Goal: Find specific page/section: Find specific page/section

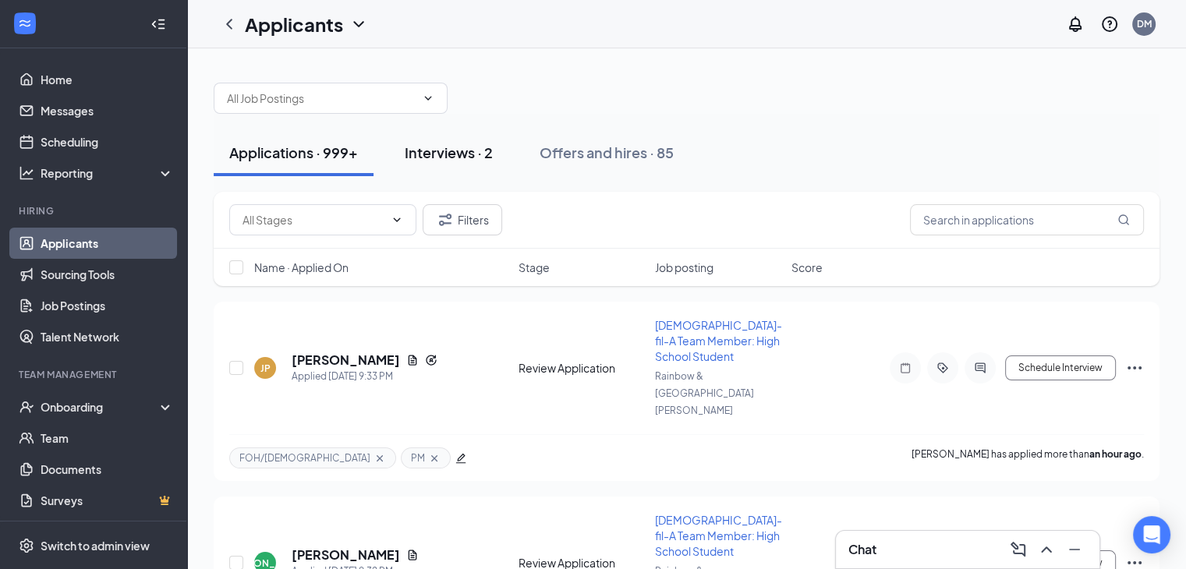
click at [409, 144] on div "Interviews · 2" at bounding box center [449, 152] width 88 height 19
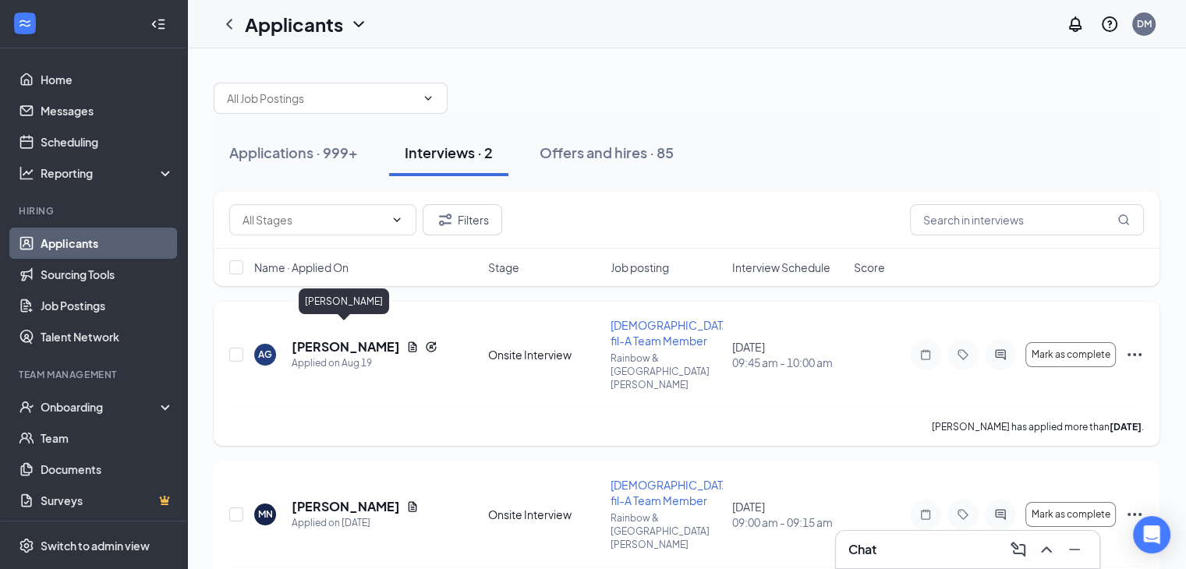
click at [317, 339] on h5 "[PERSON_NAME]" at bounding box center [346, 347] width 108 height 17
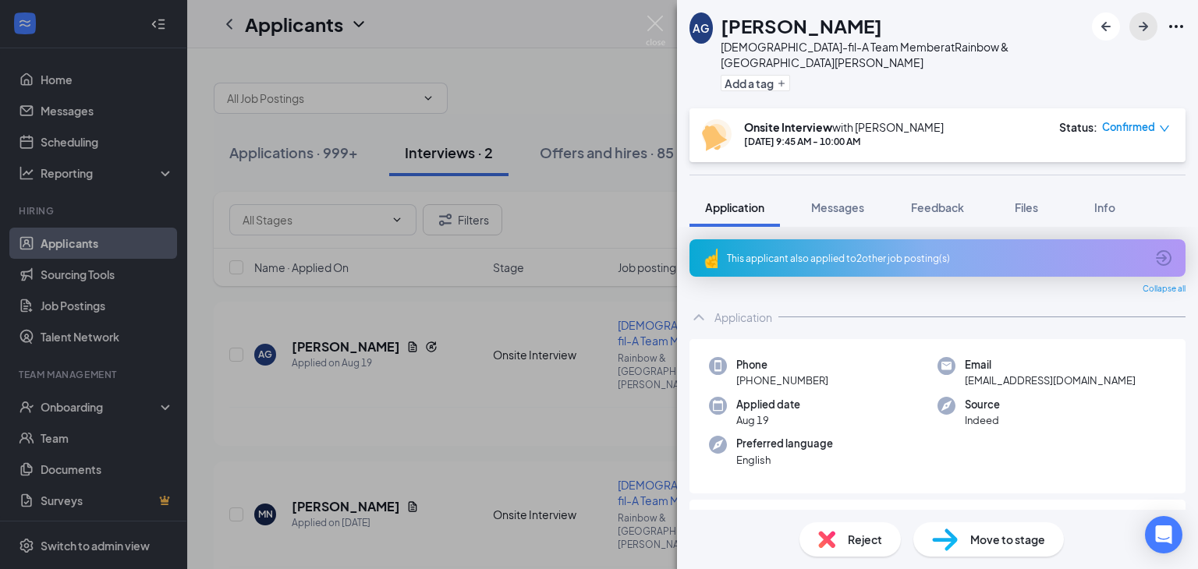
click at [1150, 33] on icon "ArrowRight" at bounding box center [1143, 26] width 19 height 19
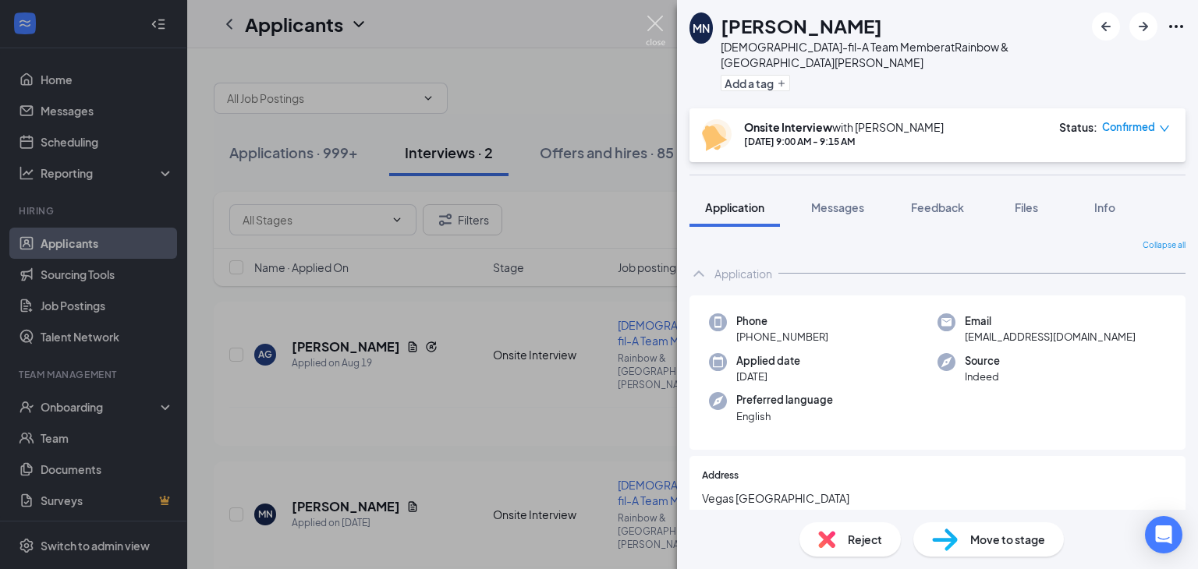
click at [658, 23] on img at bounding box center [655, 31] width 19 height 30
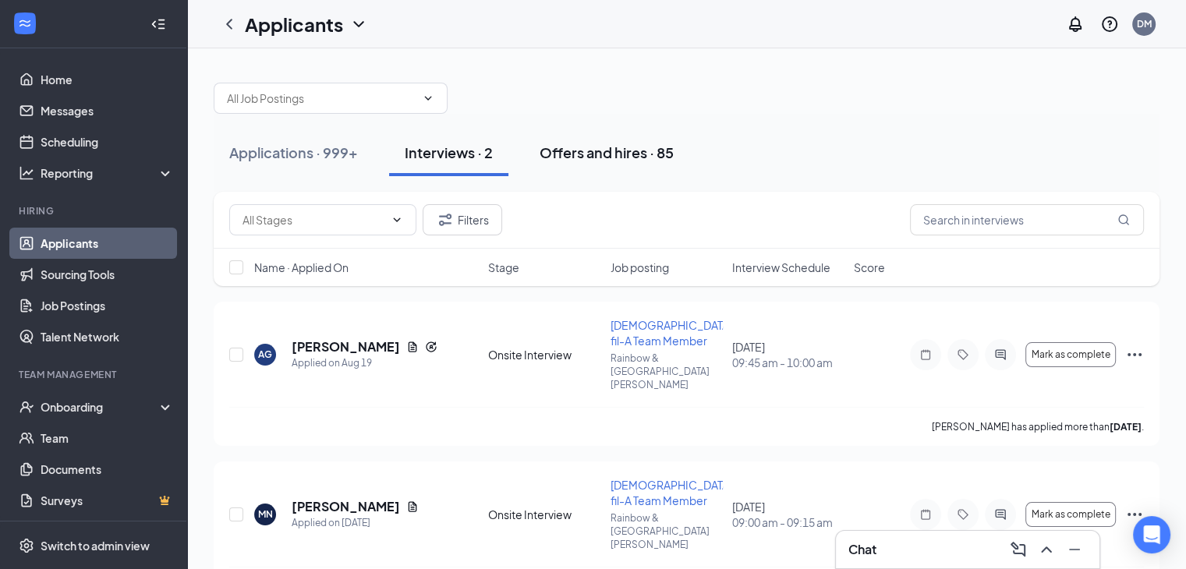
click at [634, 169] on button "Offers and hires · 85" at bounding box center [606, 152] width 165 height 47
